Goal: Use online tool/utility: Utilize a website feature to perform a specific function

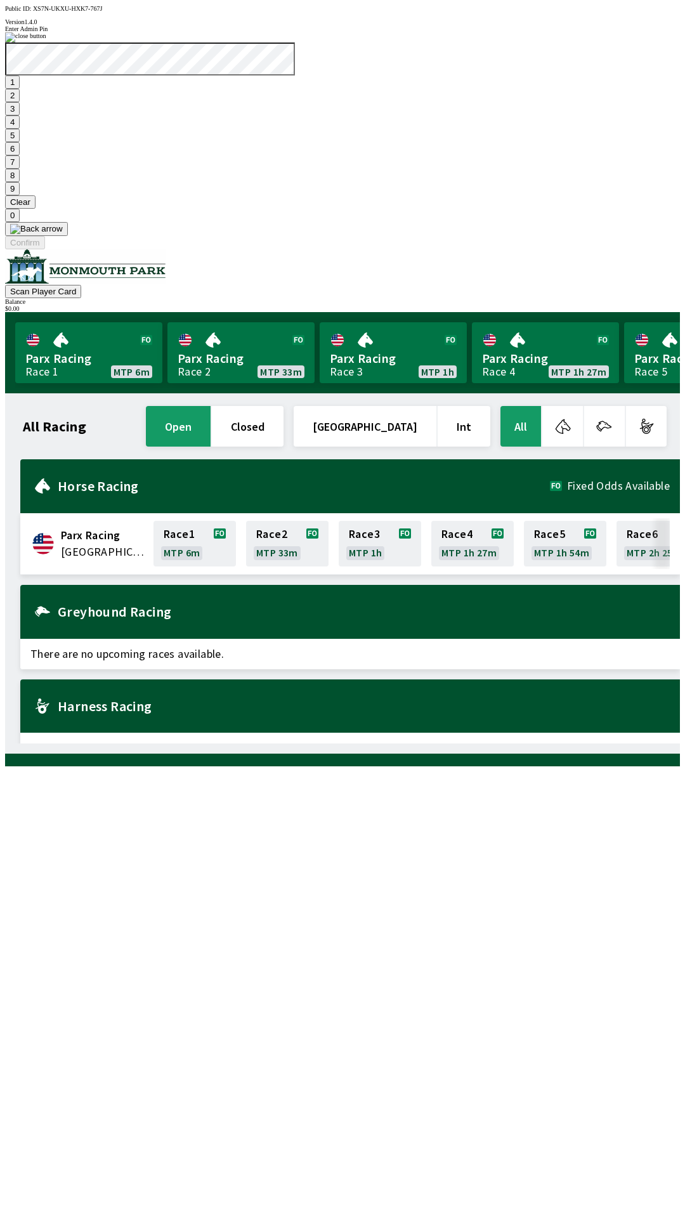
click at [20, 169] on button "7" at bounding box center [12, 161] width 15 height 13
click at [20, 115] on button "3" at bounding box center [12, 108] width 15 height 13
click at [45, 249] on button "Confirm" at bounding box center [25, 242] width 40 height 13
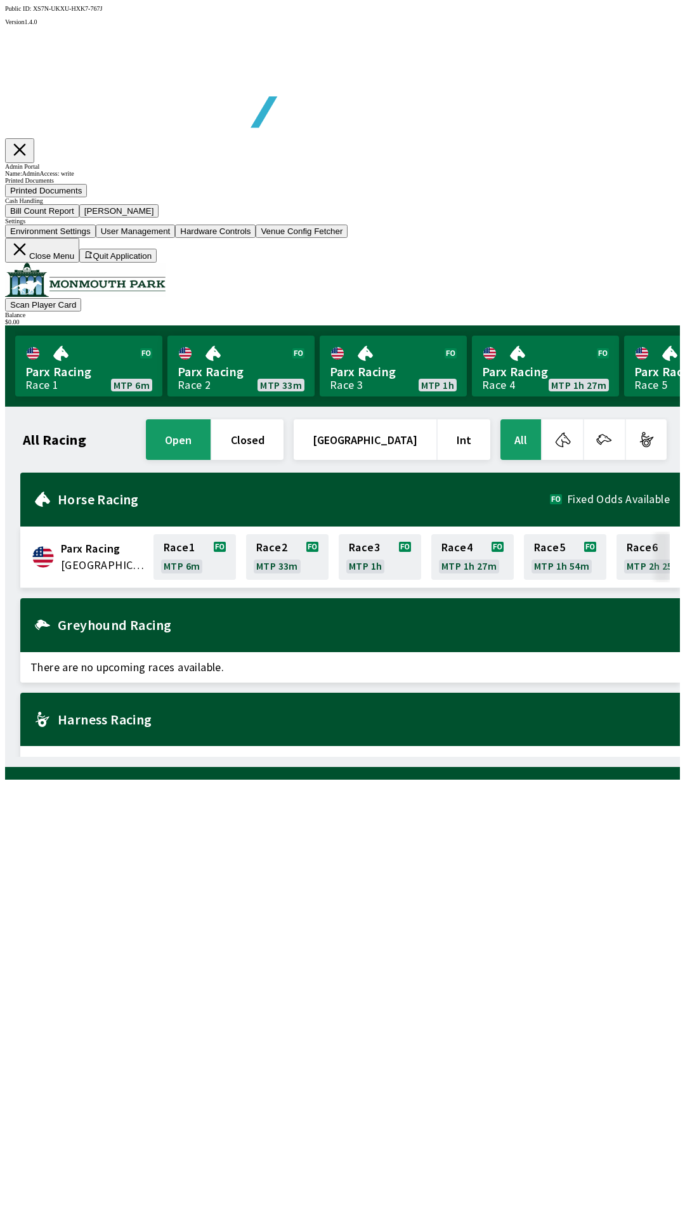
click at [79, 218] on button "Bill Count Report" at bounding box center [42, 210] width 74 height 13
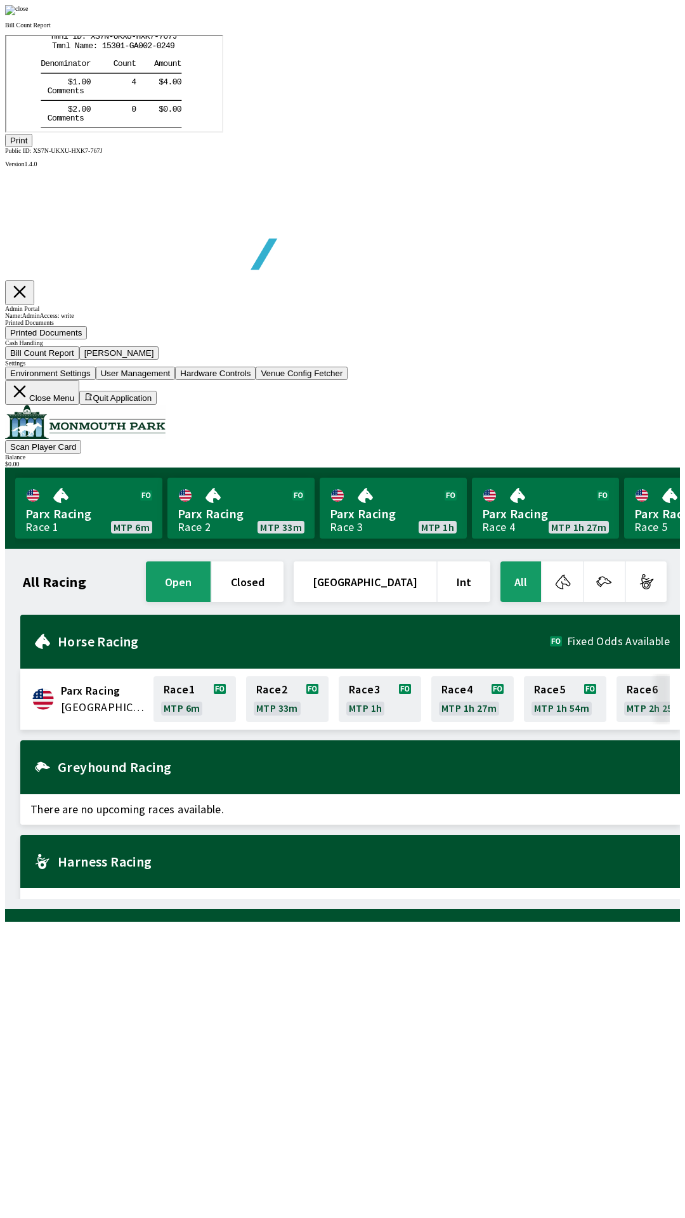
scroll to position [75, 0]
click at [32, 147] on button "Print" at bounding box center [18, 140] width 27 height 13
click at [29, 15] on img at bounding box center [16, 10] width 23 height 10
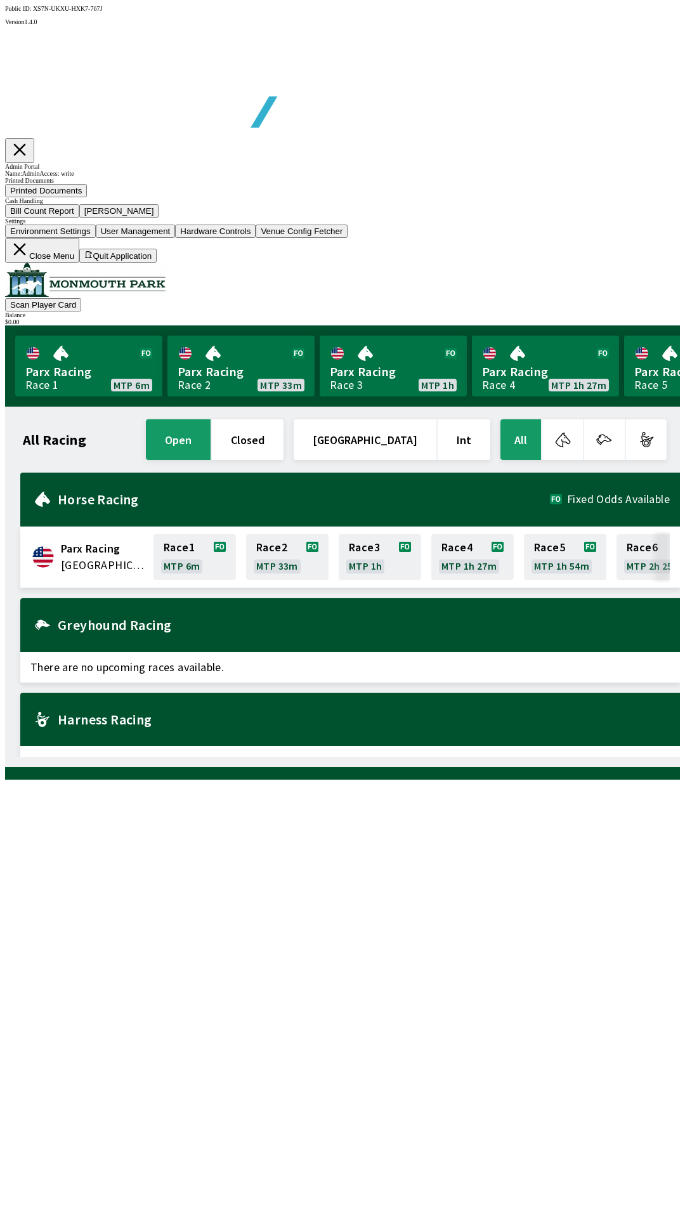
click at [159, 218] on button "[PERSON_NAME]" at bounding box center [119, 210] width 80 height 13
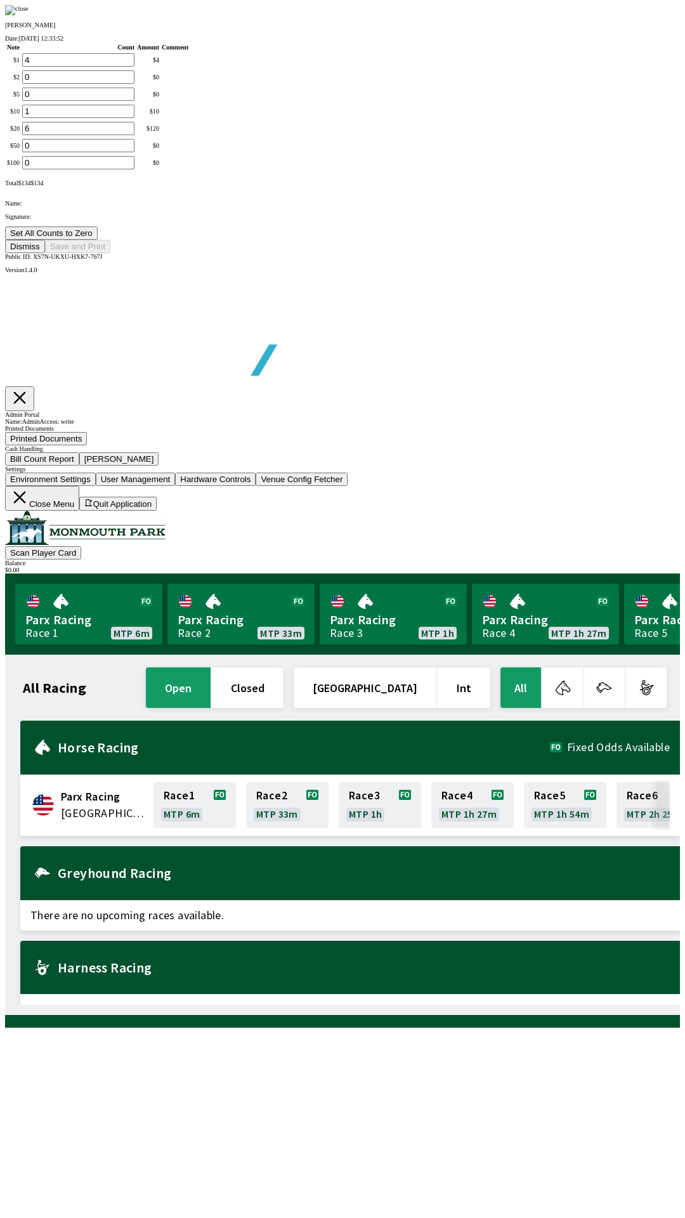
click at [98, 240] on button "Set All Counts to Zero" at bounding box center [51, 232] width 93 height 13
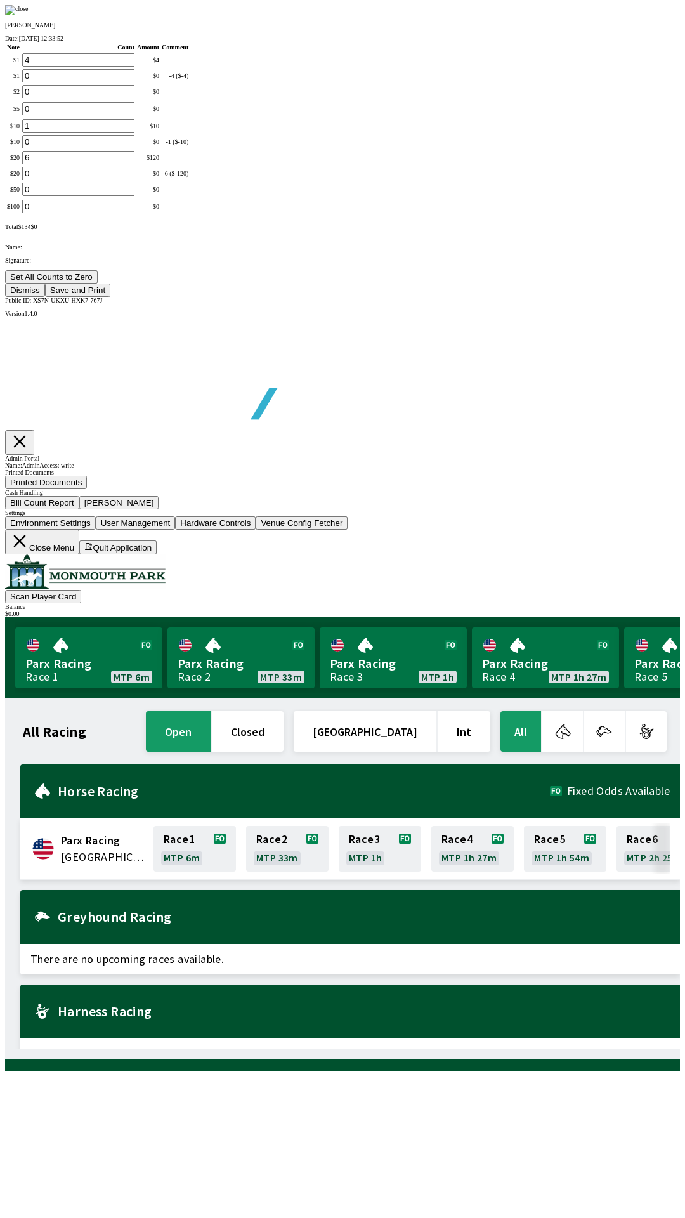
click at [110, 297] on button "Save and Print" at bounding box center [77, 290] width 65 height 13
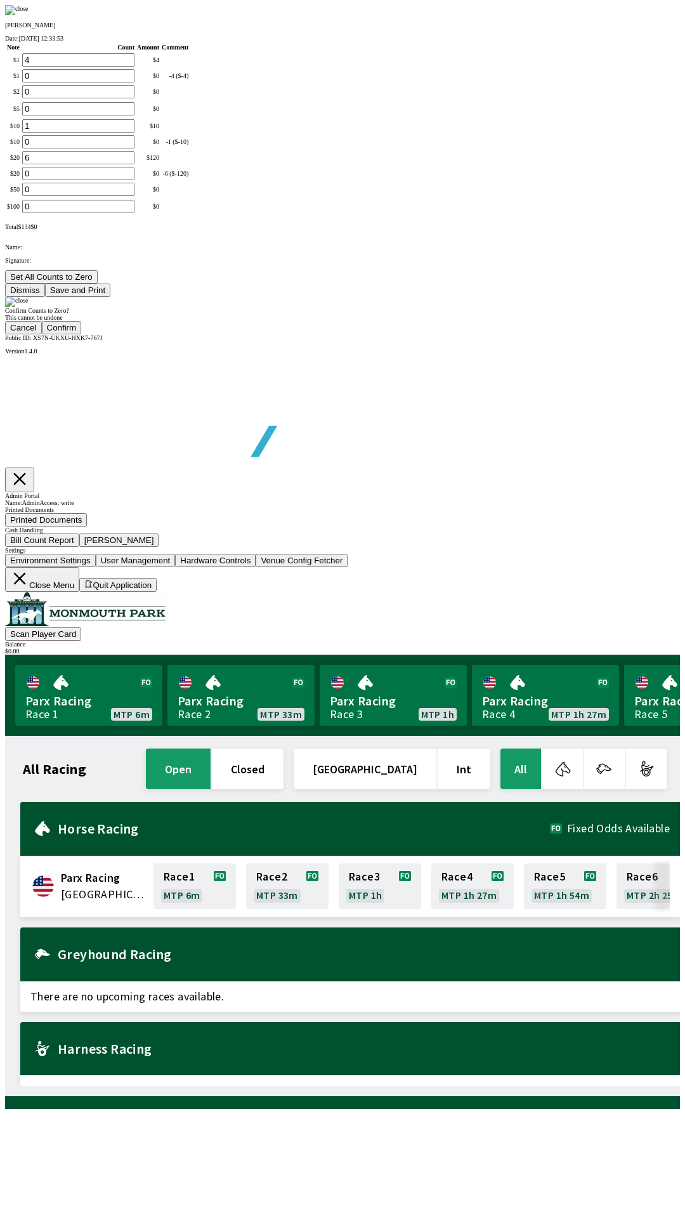
click at [82, 334] on button "Confirm" at bounding box center [62, 327] width 40 height 13
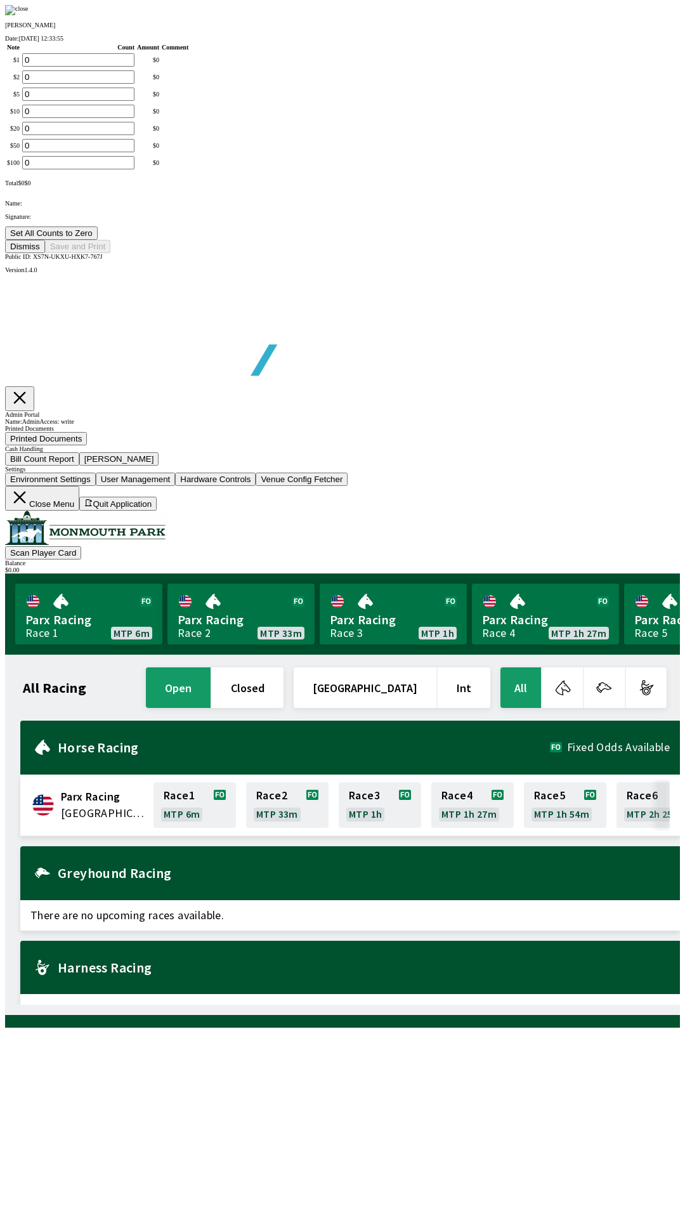
type input "0"
click at [45, 253] on button "Dismiss" at bounding box center [25, 246] width 40 height 13
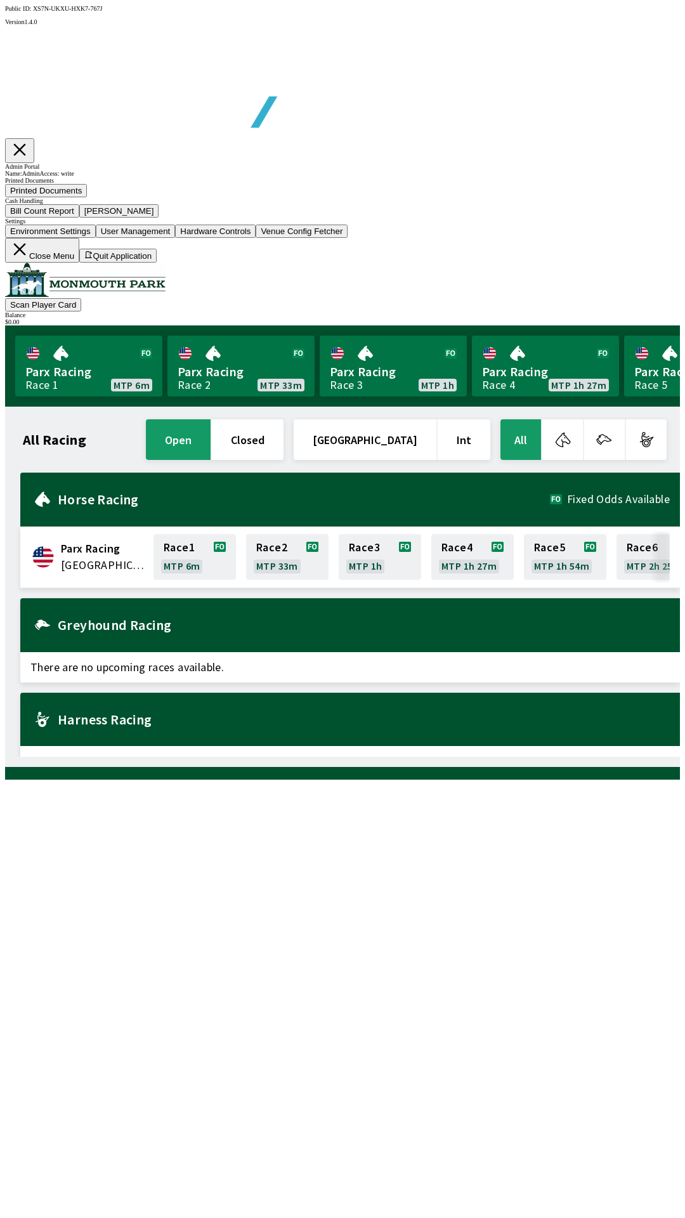
click at [79, 263] on button "Close Menu" at bounding box center [42, 250] width 74 height 25
